Goal: Check status: Check status

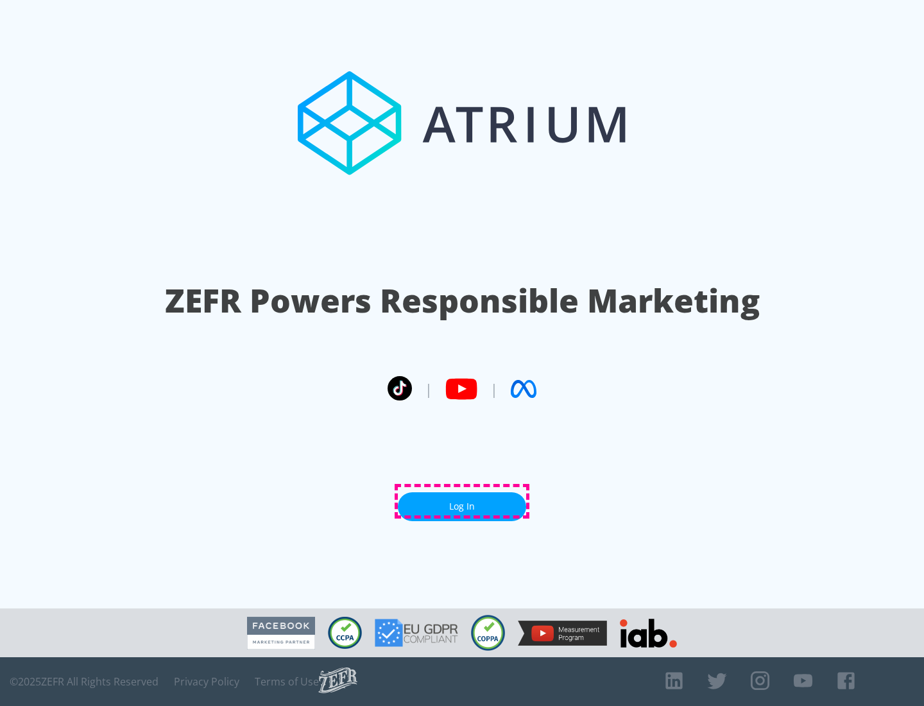
click at [462, 501] on link "Log In" at bounding box center [462, 506] width 128 height 29
